Goal: Find specific page/section: Find specific page/section

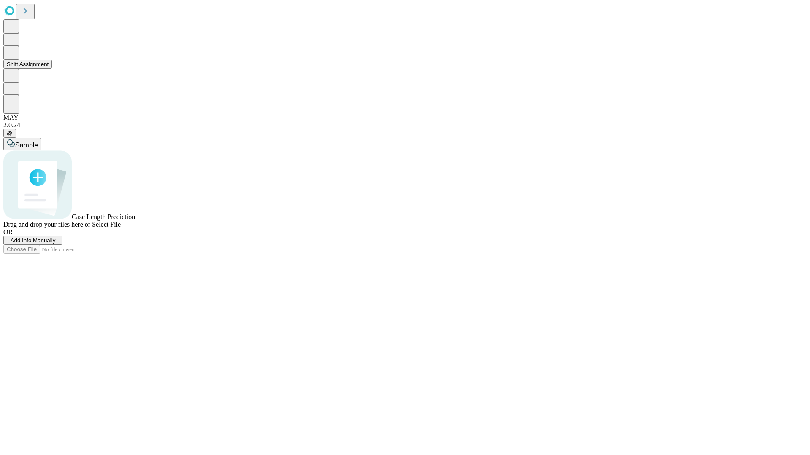
click at [52, 69] on button "Shift Assignment" at bounding box center [27, 64] width 48 height 9
